Goal: Check status: Check status

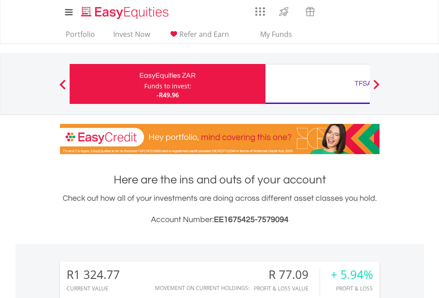
click at [144, 84] on div "Funds to invest:" at bounding box center [167, 86] width 47 height 9
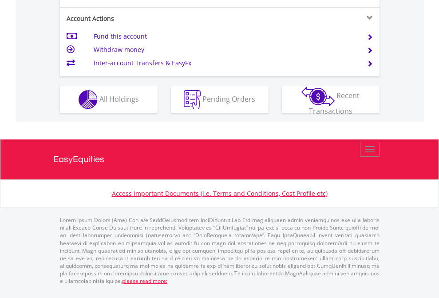
scroll to position [868, 0]
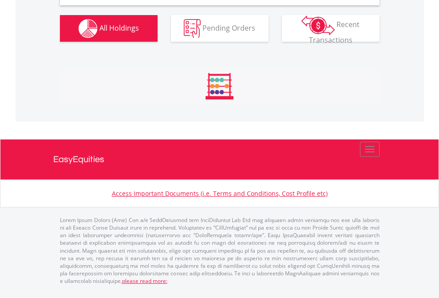
scroll to position [858, 0]
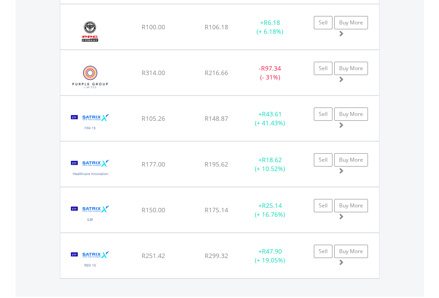
scroll to position [64, 0]
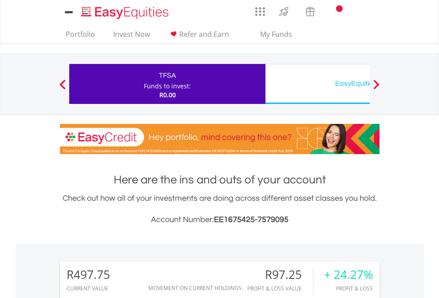
scroll to position [85, 139]
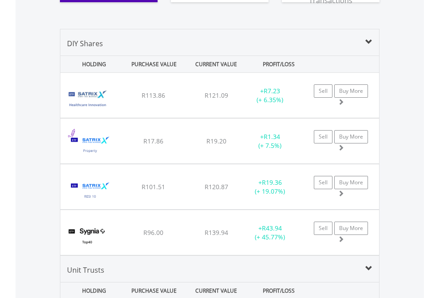
scroll to position [1022, 0]
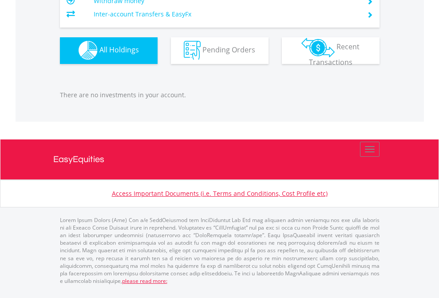
scroll to position [878, 0]
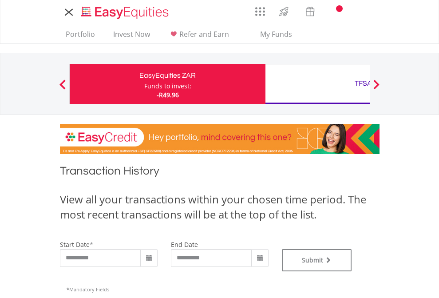
type input "**********"
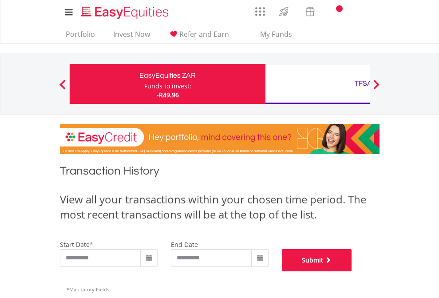
click at [352, 271] on button "Submit" at bounding box center [317, 260] width 70 height 22
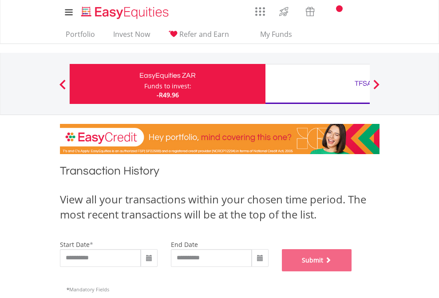
scroll to position [360, 0]
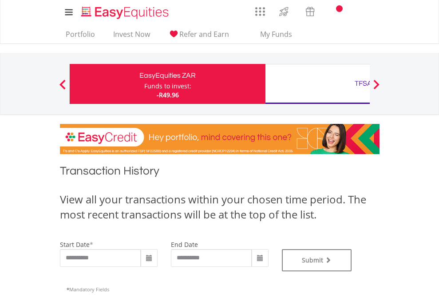
click at [317, 84] on div "TFSA" at bounding box center [363, 83] width 185 height 12
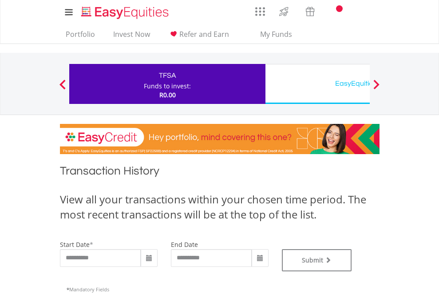
scroll to position [360, 0]
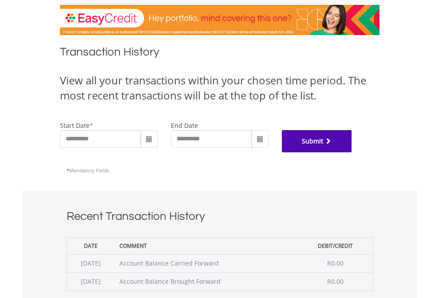
click at [352, 152] on button "Submit" at bounding box center [317, 141] width 70 height 22
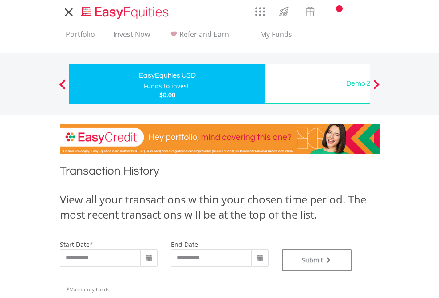
type input "**********"
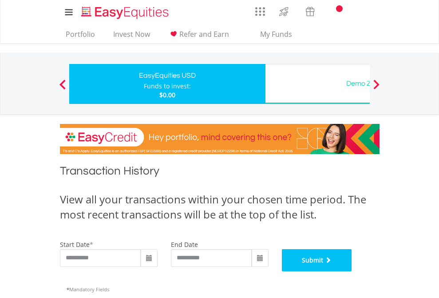
click at [352, 271] on button "Submit" at bounding box center [317, 260] width 70 height 22
